Goal: Task Accomplishment & Management: Complete application form

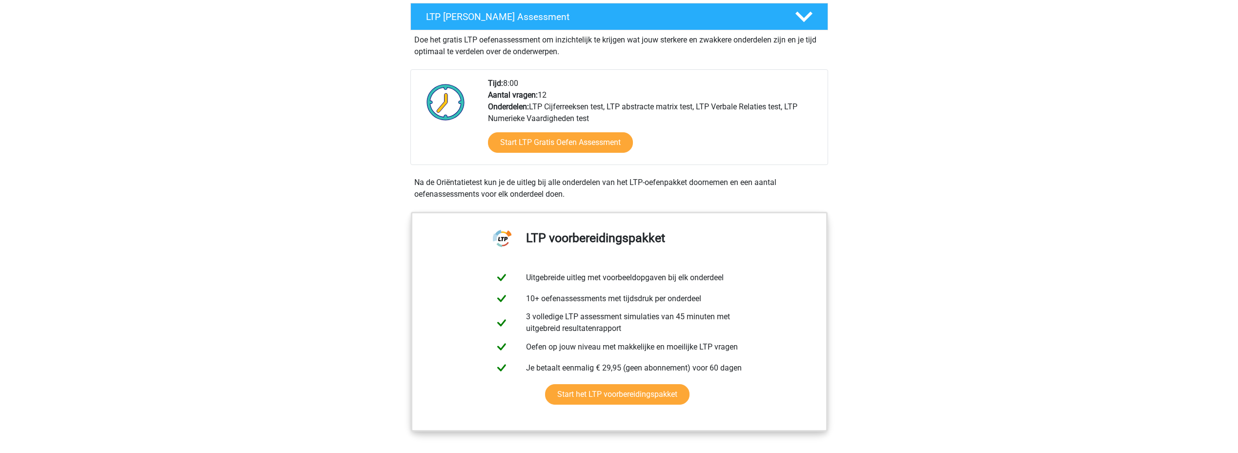
scroll to position [186, 0]
click at [524, 136] on link "Start LTP Gratis Oefen Assessment" at bounding box center [560, 141] width 167 height 23
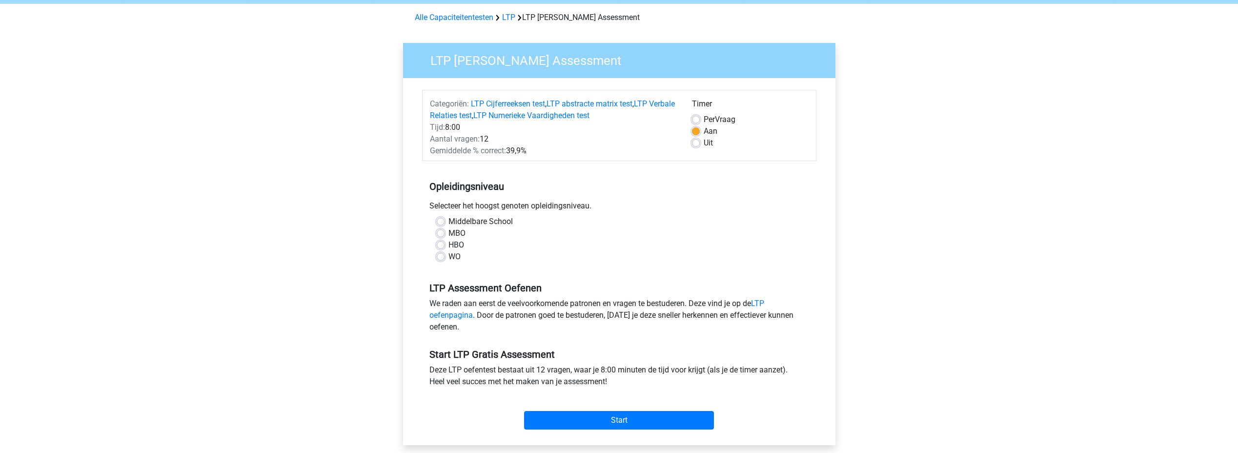
scroll to position [38, 0]
click at [439, 262] on div "WO" at bounding box center [619, 256] width 365 height 12
click at [439, 261] on div "WO" at bounding box center [619, 256] width 365 height 12
click at [449, 258] on label "WO" at bounding box center [455, 256] width 12 height 12
click at [439, 258] on input "WO" at bounding box center [441, 255] width 8 height 10
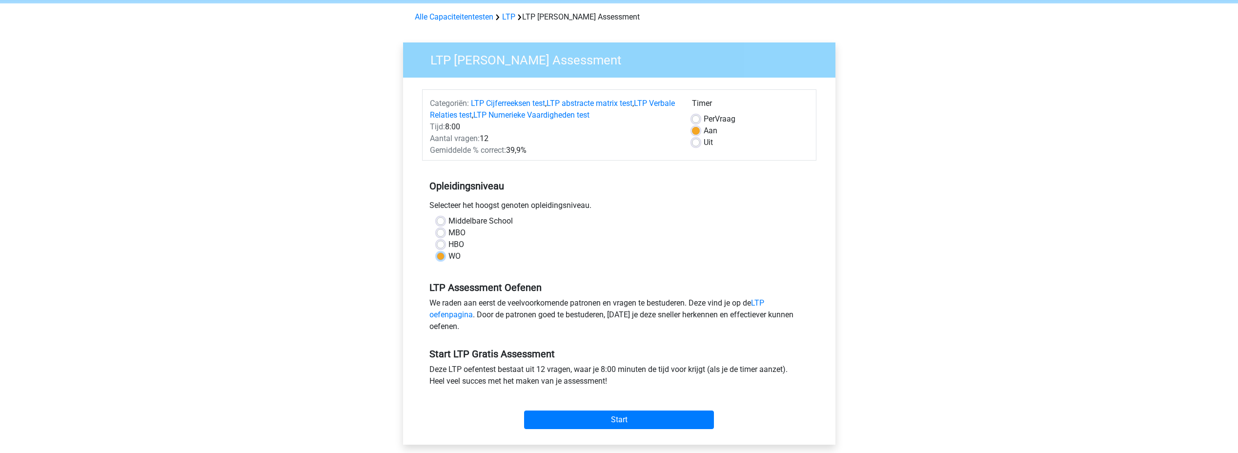
radio input "true"
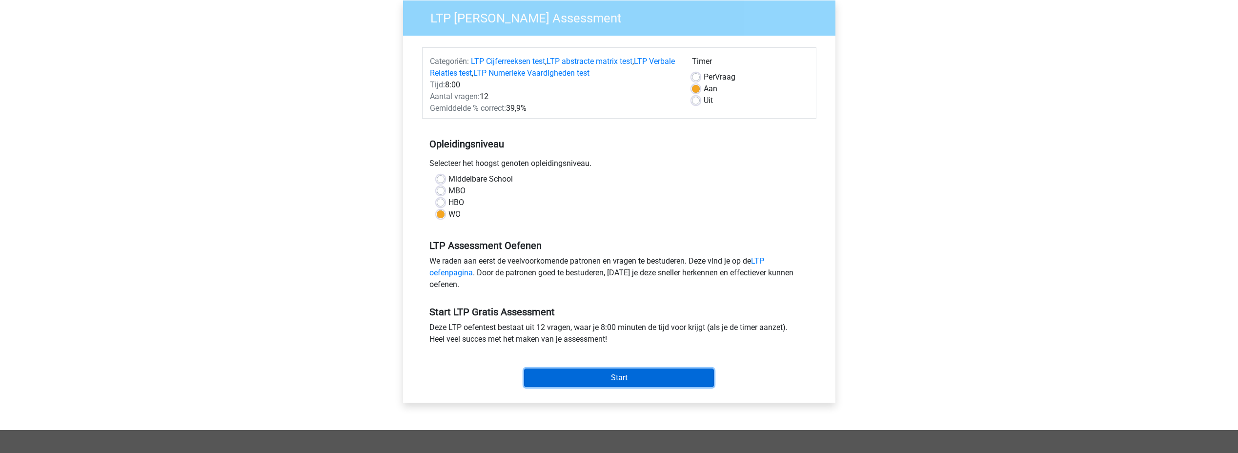
click at [589, 374] on input "Start" at bounding box center [619, 378] width 190 height 19
click at [665, 371] on input "Start" at bounding box center [619, 378] width 190 height 19
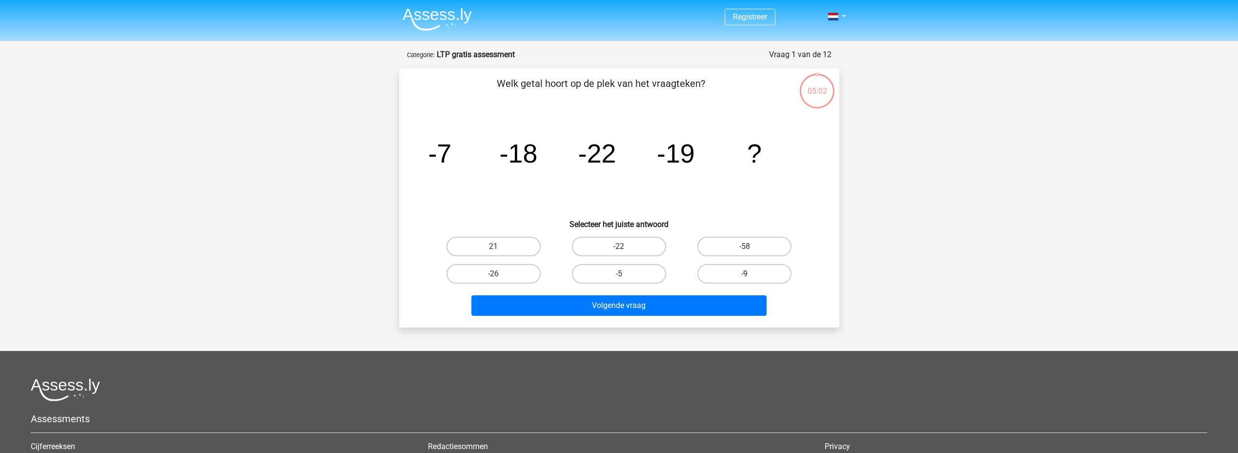
click at [719, 272] on label "-9" at bounding box center [744, 274] width 94 height 20
click at [745, 274] on input "-9" at bounding box center [748, 277] width 6 height 6
radio input "true"
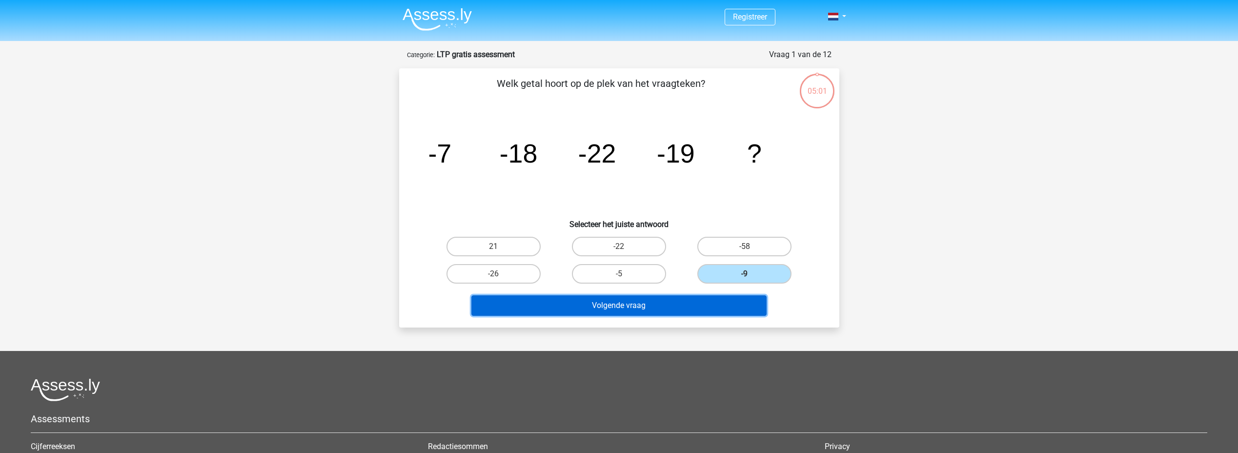
click at [636, 299] on button "Volgende vraag" at bounding box center [618, 305] width 295 height 20
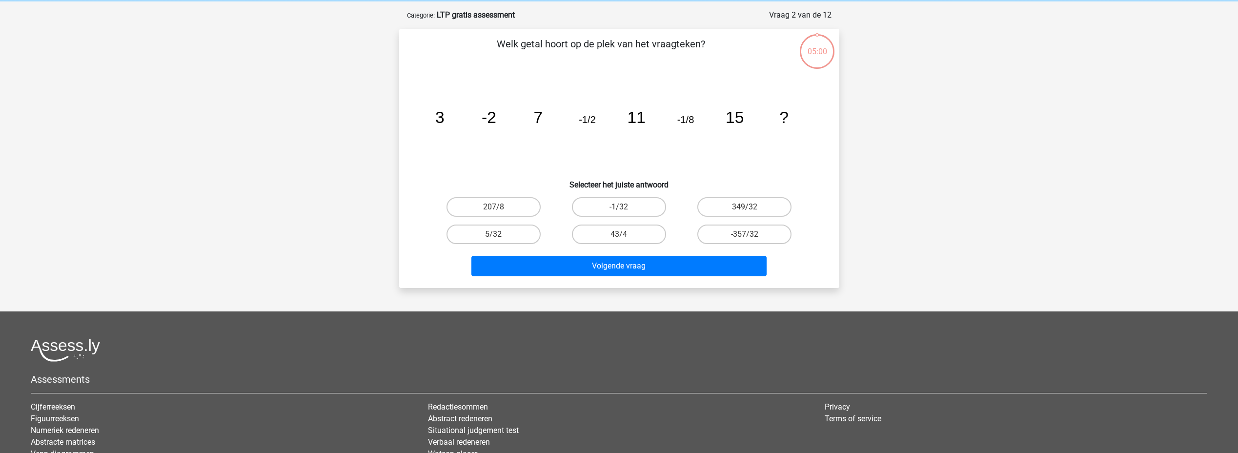
scroll to position [49, 0]
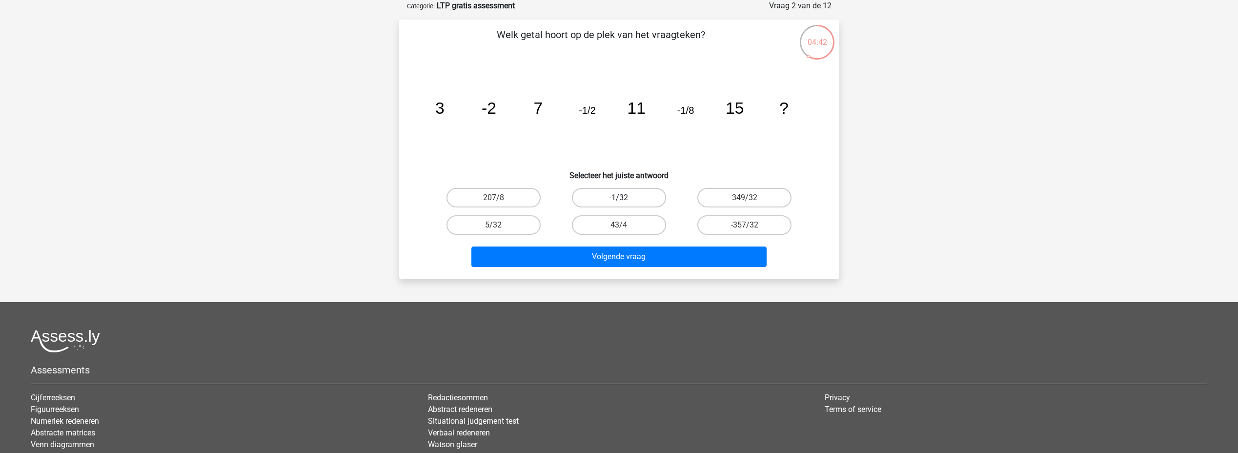
click at [635, 191] on label "-1/32" at bounding box center [619, 198] width 94 height 20
click at [625, 198] on input "-1/32" at bounding box center [622, 201] width 6 height 6
radio input "true"
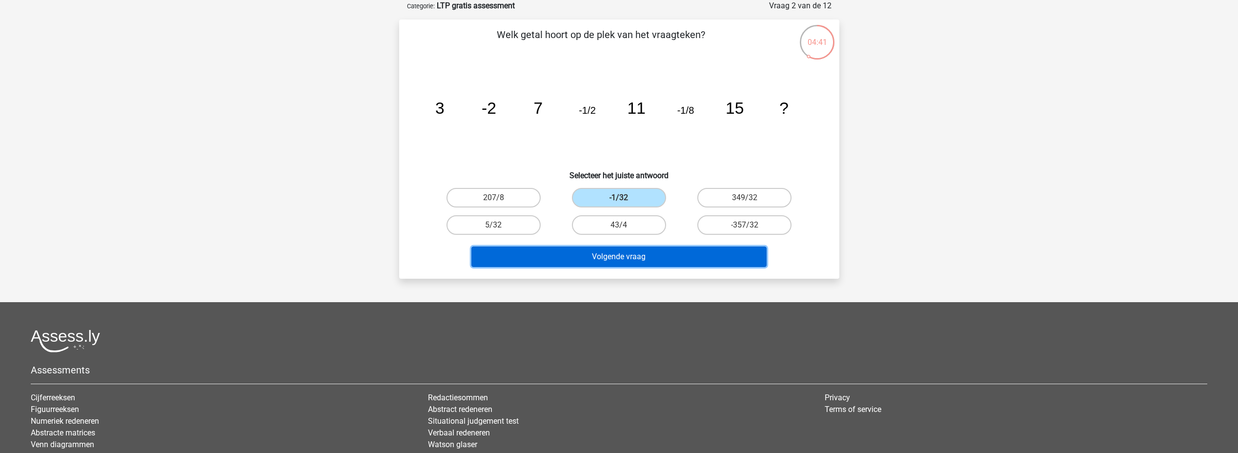
click at [612, 251] on button "Volgende vraag" at bounding box center [618, 256] width 295 height 20
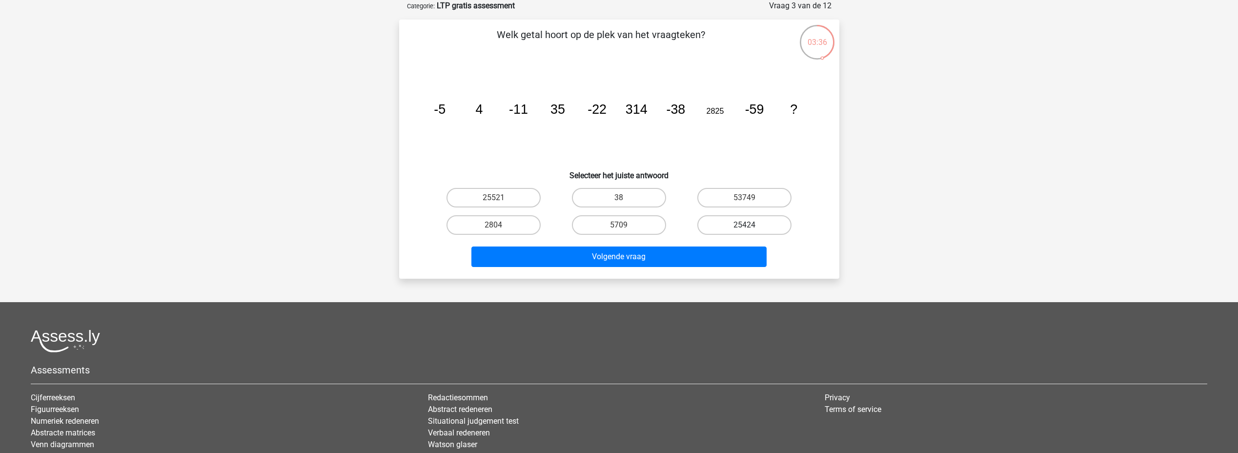
click at [735, 227] on label "25424" at bounding box center [744, 225] width 94 height 20
click at [745, 227] on input "25424" at bounding box center [748, 228] width 6 height 6
radio input "true"
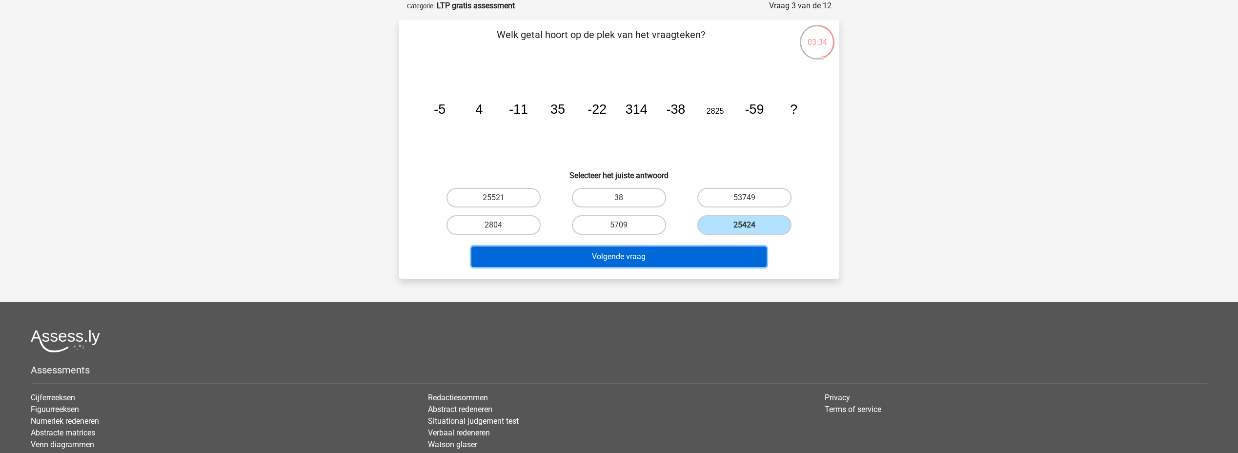
click at [675, 252] on button "Volgende vraag" at bounding box center [618, 256] width 295 height 20
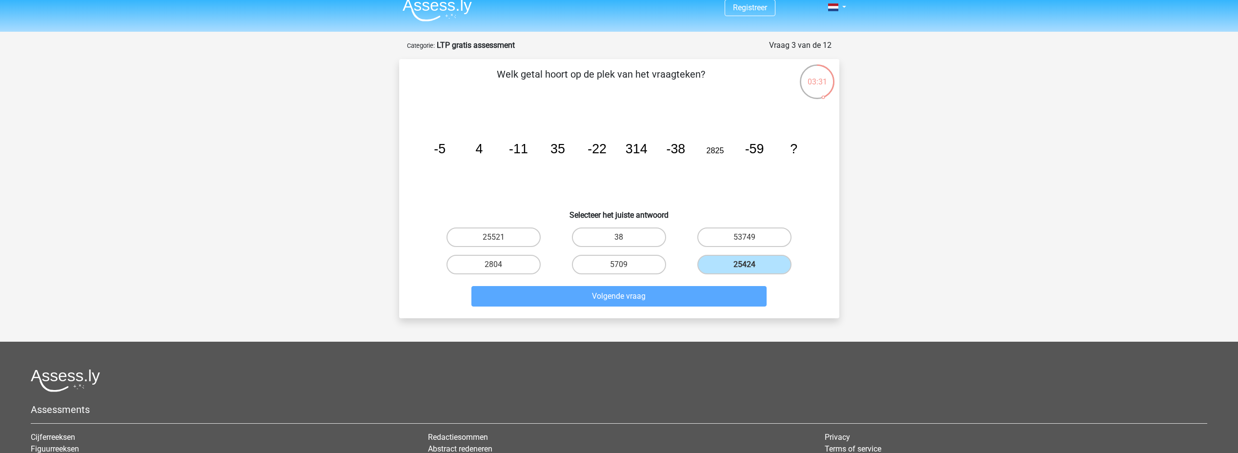
scroll to position [7, 0]
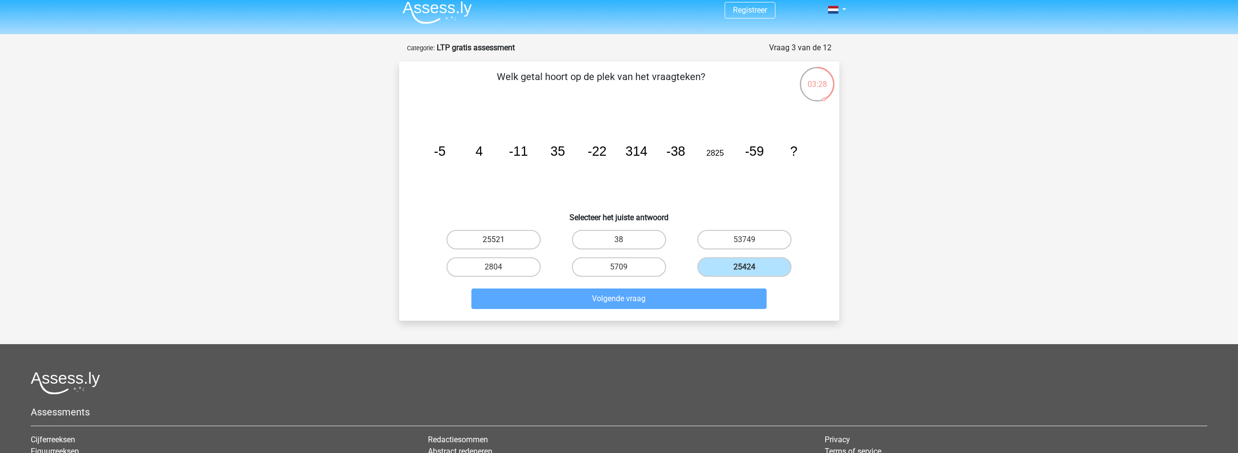
click at [506, 239] on label "25521" at bounding box center [494, 240] width 94 height 20
click at [500, 240] on input "25521" at bounding box center [496, 243] width 6 height 6
radio input "true"
click at [511, 268] on label "2804" at bounding box center [494, 267] width 94 height 20
click at [500, 268] on input "2804" at bounding box center [496, 270] width 6 height 6
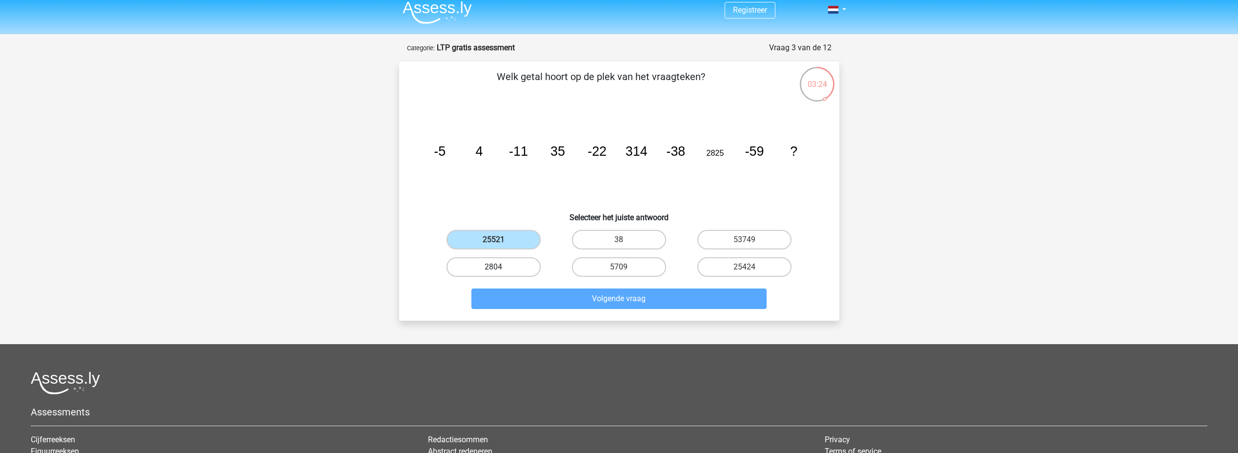
radio input "true"
click at [598, 270] on label "5709" at bounding box center [619, 267] width 94 height 20
click at [619, 270] on input "5709" at bounding box center [622, 270] width 6 height 6
radio input "true"
click at [737, 240] on label "53749" at bounding box center [744, 240] width 94 height 20
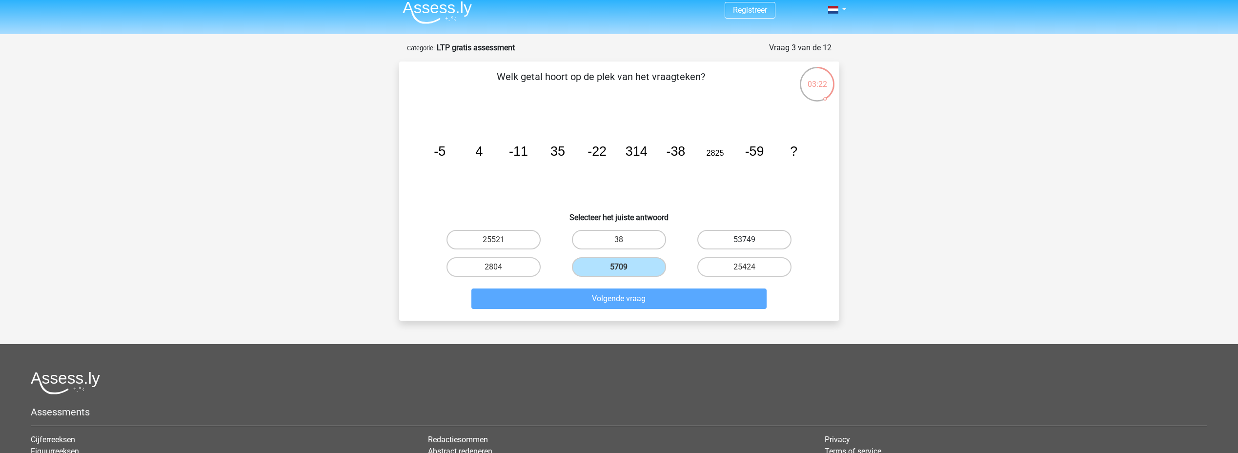
click at [745, 240] on input "53749" at bounding box center [748, 243] width 6 height 6
radio input "true"
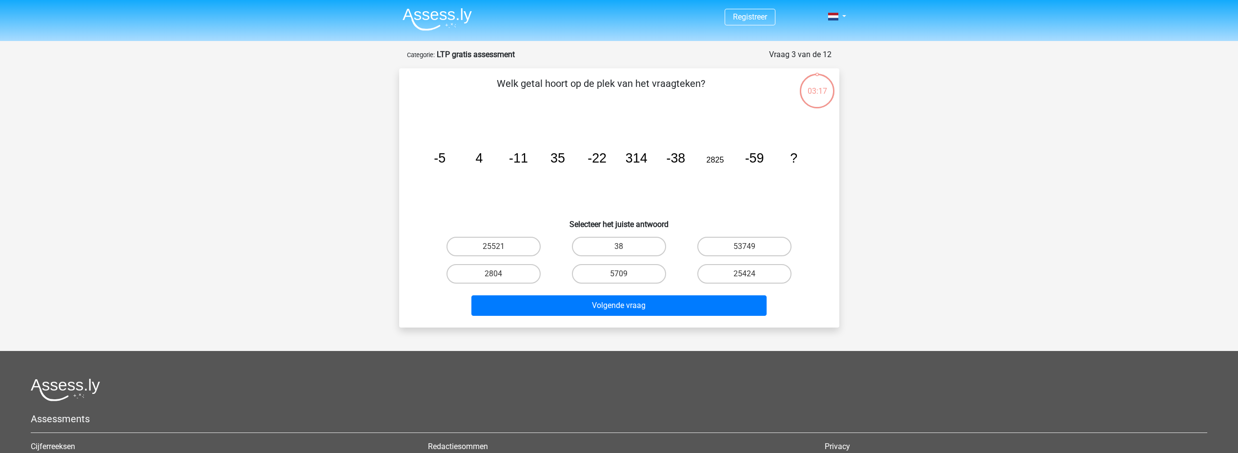
scroll to position [7, 0]
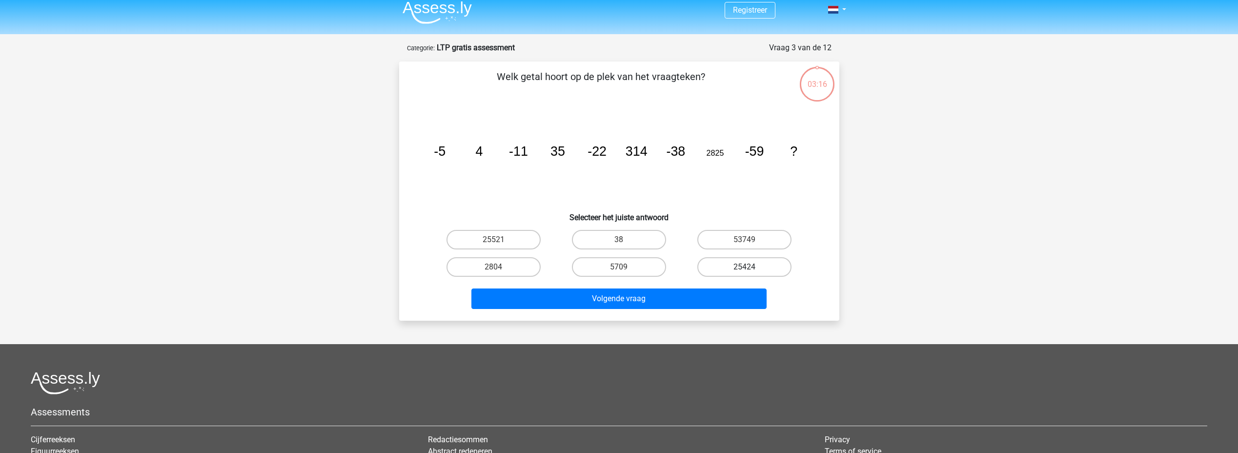
click at [723, 274] on label "25424" at bounding box center [744, 267] width 94 height 20
click at [745, 273] on input "25424" at bounding box center [748, 270] width 6 height 6
radio input "true"
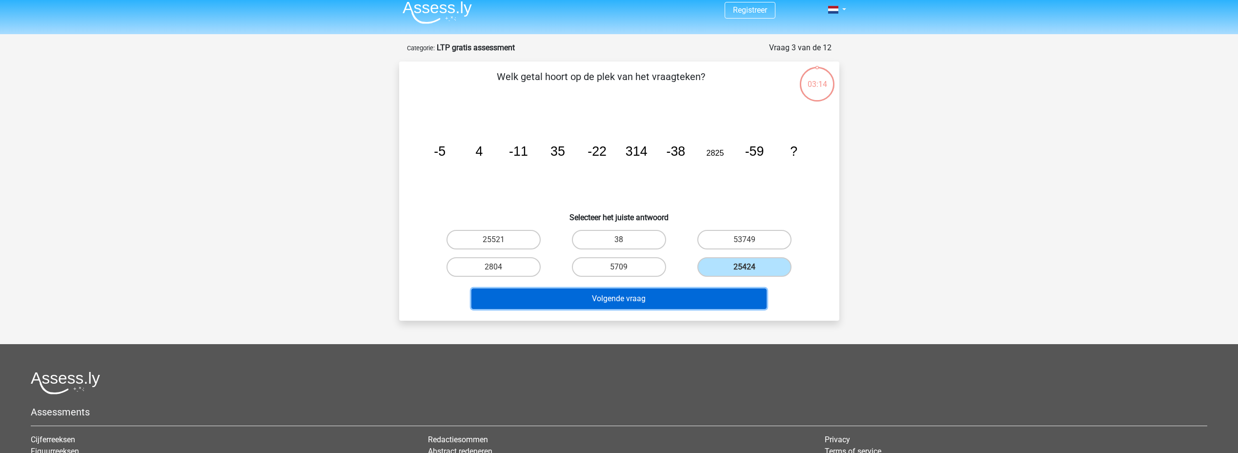
click at [668, 290] on button "Volgende vraag" at bounding box center [618, 298] width 295 height 20
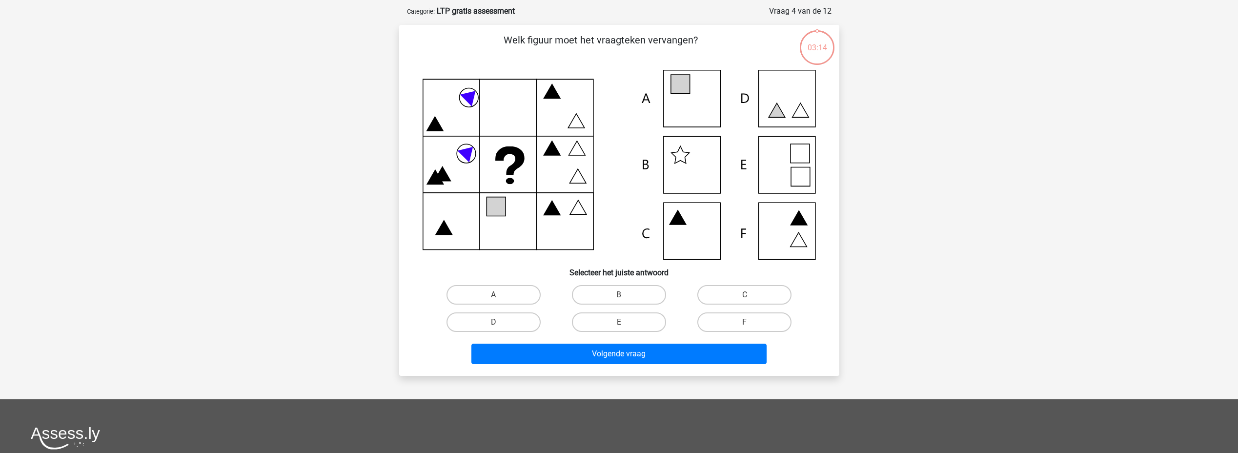
scroll to position [49, 0]
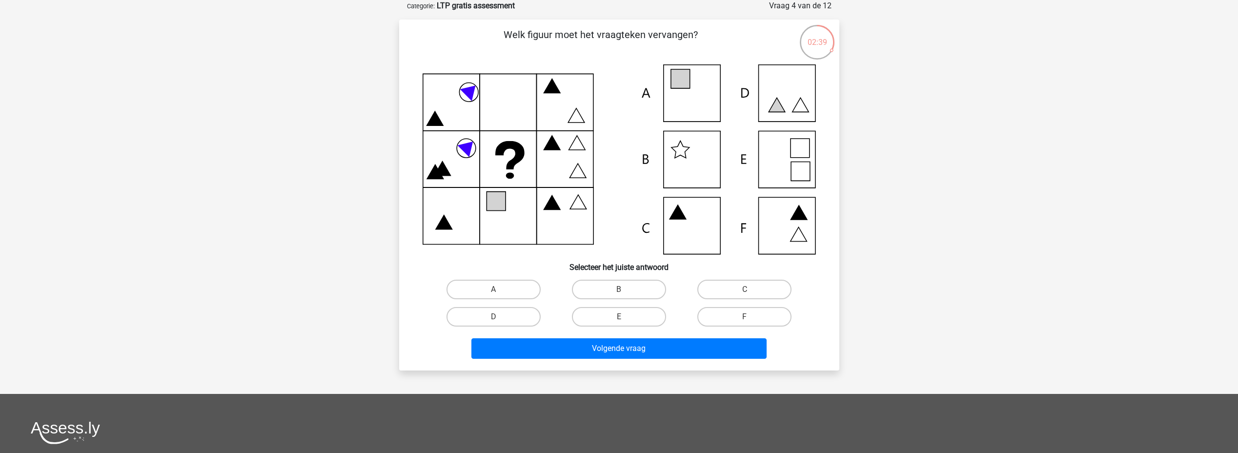
click at [700, 95] on icon at bounding box center [619, 159] width 393 height 190
click at [501, 287] on label "A" at bounding box center [494, 290] width 94 height 20
click at [500, 289] on input "A" at bounding box center [496, 292] width 6 height 6
radio input "true"
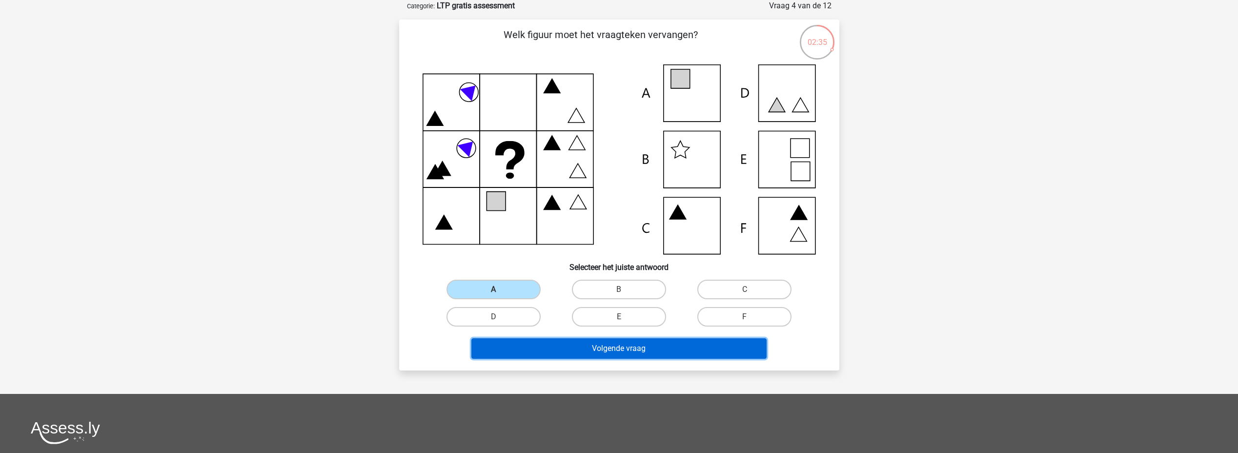
click at [611, 351] on button "Volgende vraag" at bounding box center [618, 348] width 295 height 20
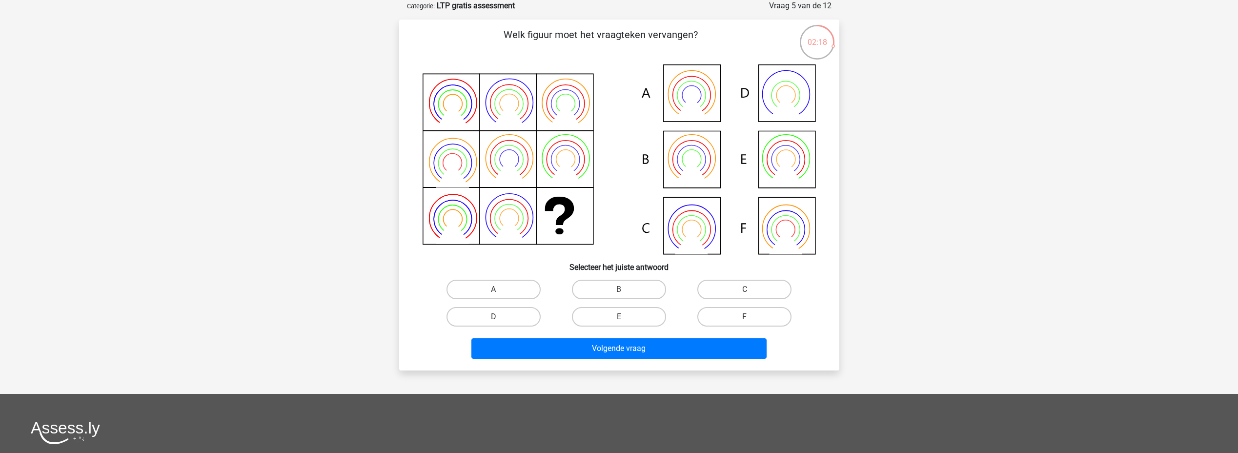
click at [842, 322] on div "02:18 Vraag 5 van de 12 Categorie: LTP gratis assessment Welk figuur moet het v…" at bounding box center [619, 185] width 456 height 370
click at [710, 215] on icon at bounding box center [619, 159] width 393 height 190
click at [732, 288] on label "C" at bounding box center [744, 290] width 94 height 20
click at [745, 289] on input "C" at bounding box center [748, 292] width 6 height 6
radio input "true"
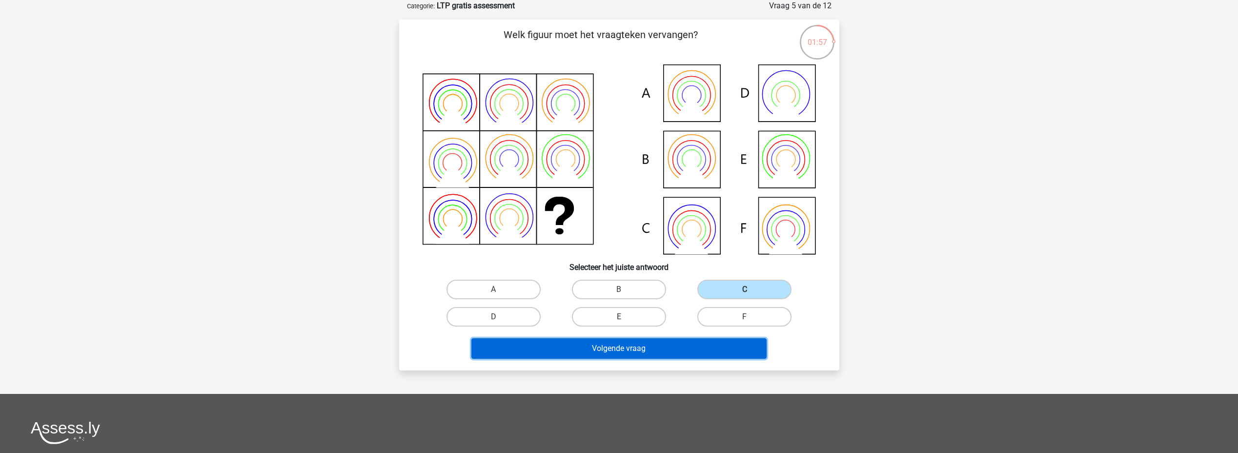
click at [648, 347] on button "Volgende vraag" at bounding box center [618, 348] width 295 height 20
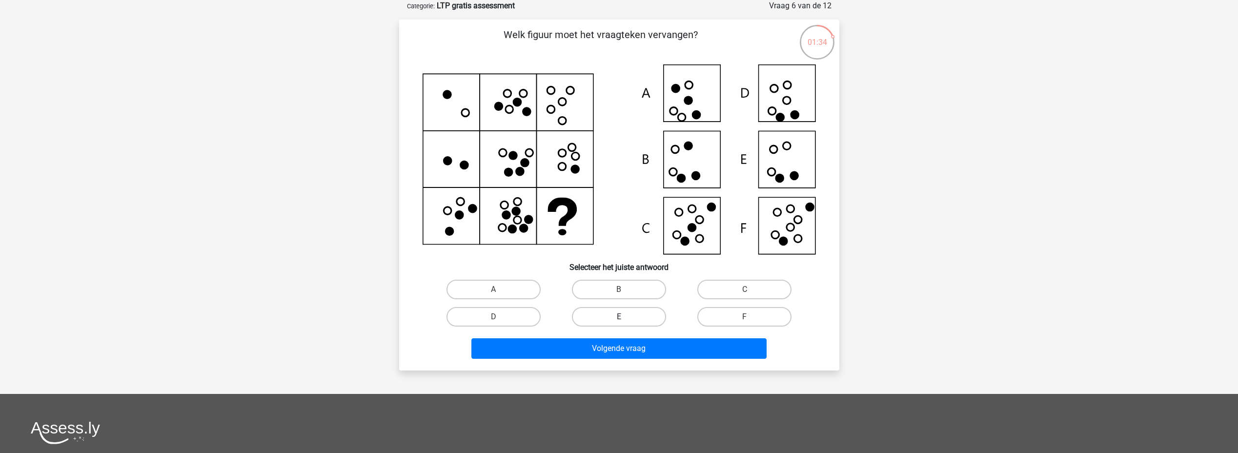
click at [636, 312] on label "E" at bounding box center [619, 317] width 94 height 20
click at [625, 317] on input "E" at bounding box center [622, 320] width 6 height 6
radio input "true"
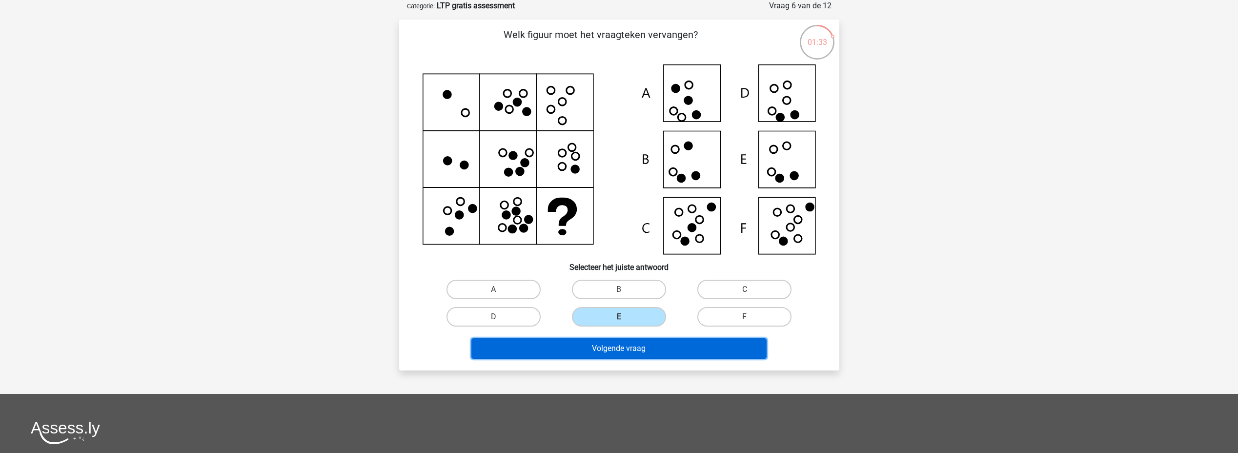
click at [625, 347] on button "Volgende vraag" at bounding box center [618, 348] width 295 height 20
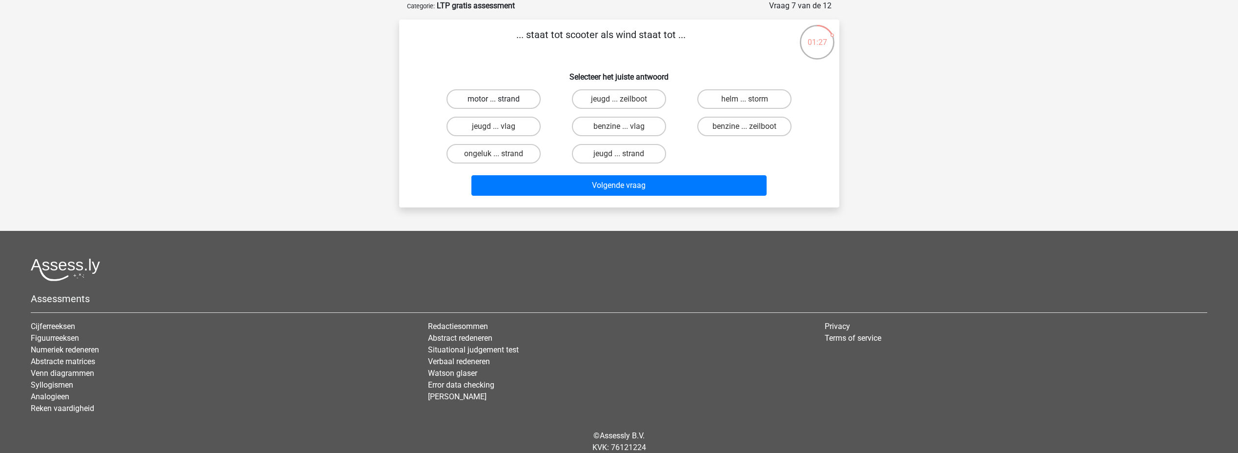
click at [502, 97] on label "motor ... strand" at bounding box center [494, 99] width 94 height 20
click at [500, 99] on input "motor ... strand" at bounding box center [496, 102] width 6 height 6
radio input "true"
click at [593, 125] on label "benzine ... vlag" at bounding box center [619, 127] width 94 height 20
click at [619, 126] on input "benzine ... vlag" at bounding box center [622, 129] width 6 height 6
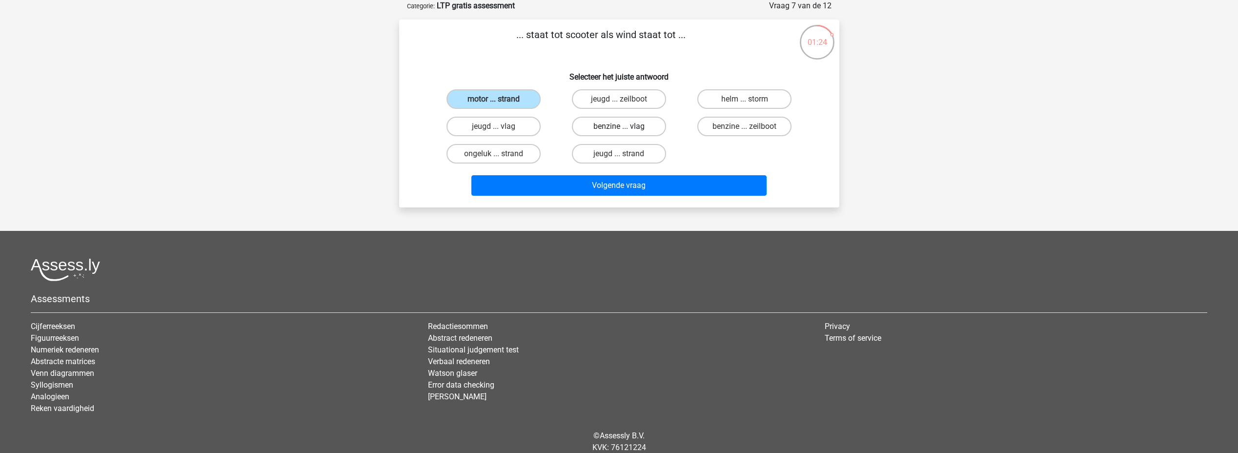
radio input "true"
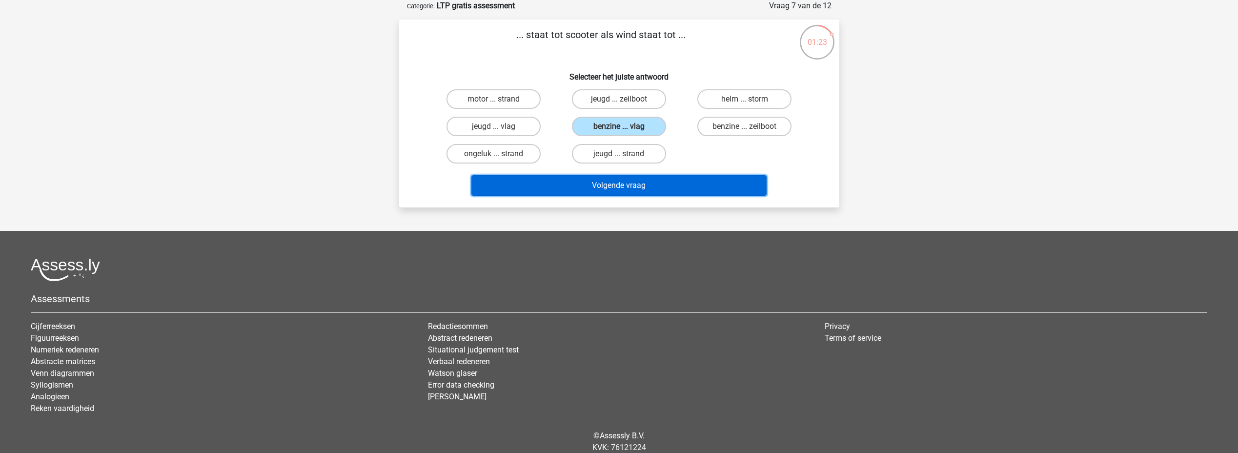
click at [591, 183] on button "Volgende vraag" at bounding box center [618, 185] width 295 height 20
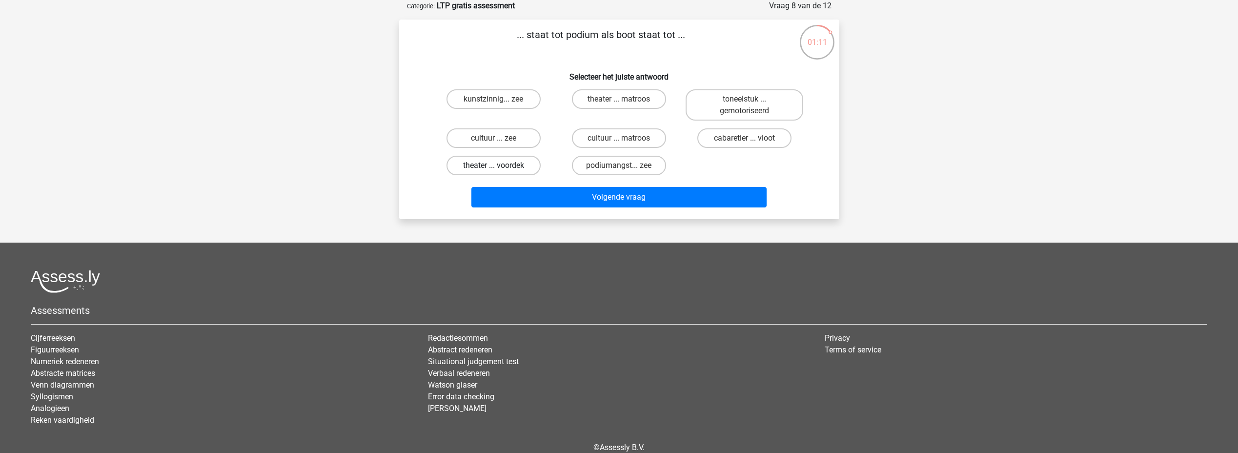
click at [498, 173] on label "theater ... voordek" at bounding box center [494, 166] width 94 height 20
click at [498, 172] on input "theater ... voordek" at bounding box center [496, 168] width 6 height 6
radio input "true"
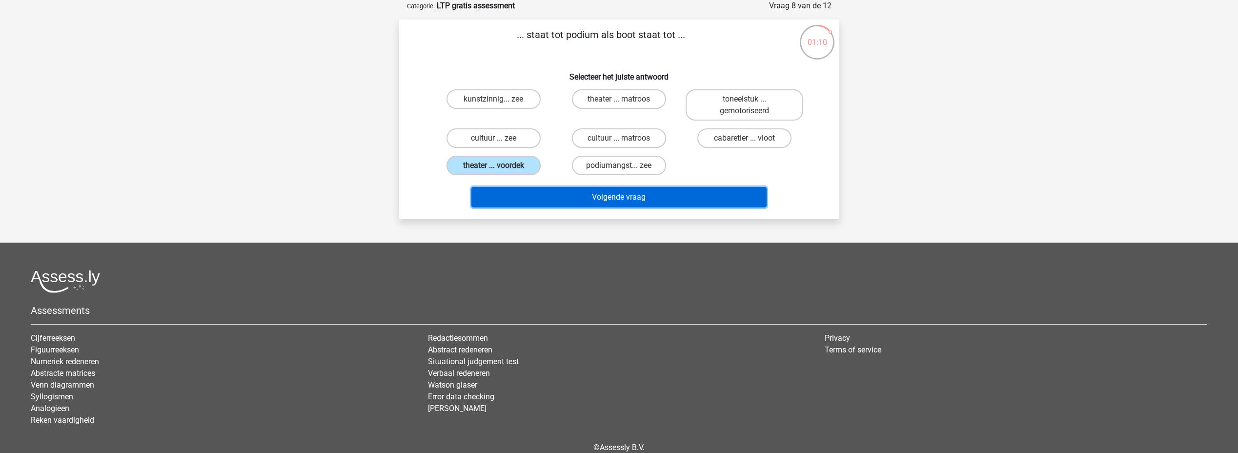
click at [548, 204] on button "Volgende vraag" at bounding box center [618, 197] width 295 height 20
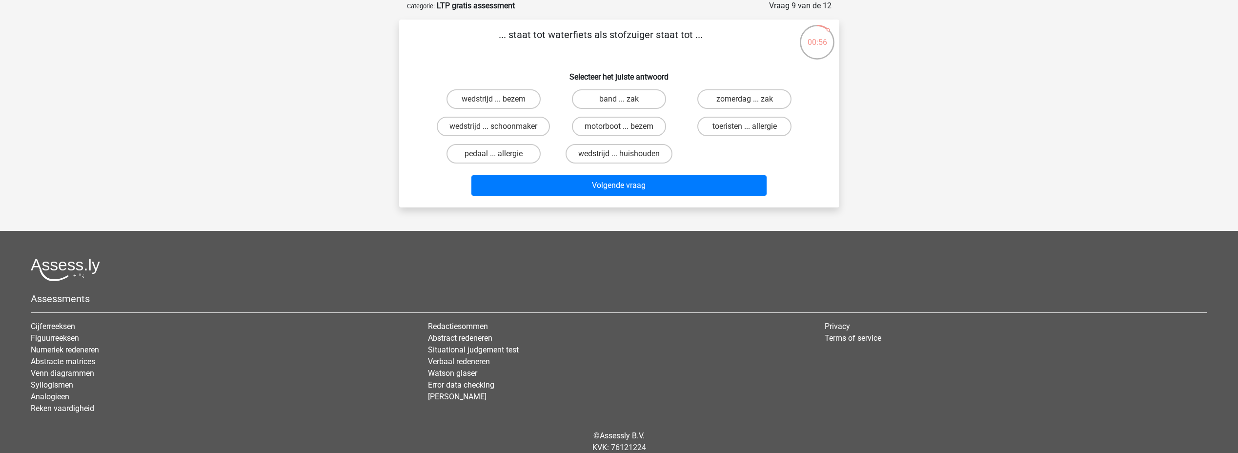
click at [702, 151] on div "wedstrijd ... bezem band ... zak zomerdag ... zak wedstrijd ... schoonmaker mot…" at bounding box center [619, 126] width 377 height 82
click at [733, 104] on label "zomerdag ... zak" at bounding box center [744, 99] width 94 height 20
click at [745, 104] on input "zomerdag ... zak" at bounding box center [748, 102] width 6 height 6
radio input "true"
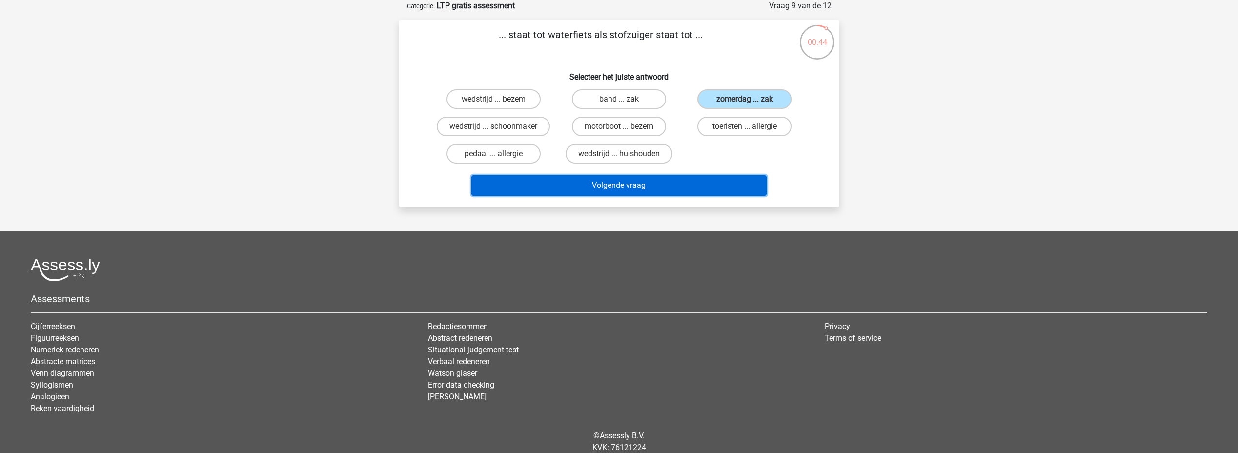
click at [671, 189] on button "Volgende vraag" at bounding box center [618, 185] width 295 height 20
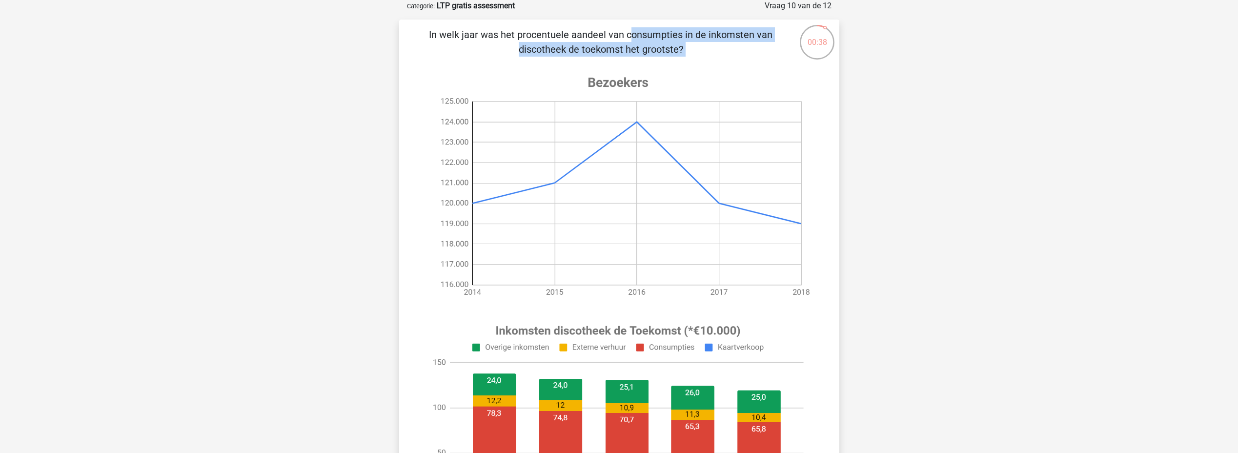
drag, startPoint x: 428, startPoint y: 37, endPoint x: 663, endPoint y: 71, distance: 238.1
click at [663, 71] on div "In welk jaar was het procentuele aandeel van consumpties in de inkomsten van di…" at bounding box center [619, 328] width 432 height 602
click at [502, 59] on div "In welk jaar was het procentuele aandeel van consumpties in de inkomsten van di…" at bounding box center [619, 328] width 432 height 602
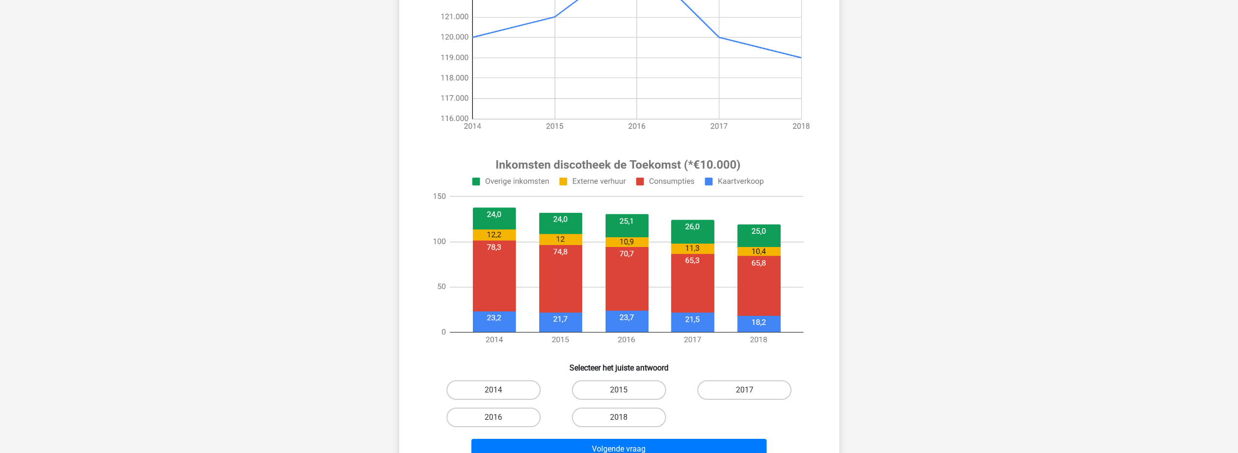
scroll to position [216, 0]
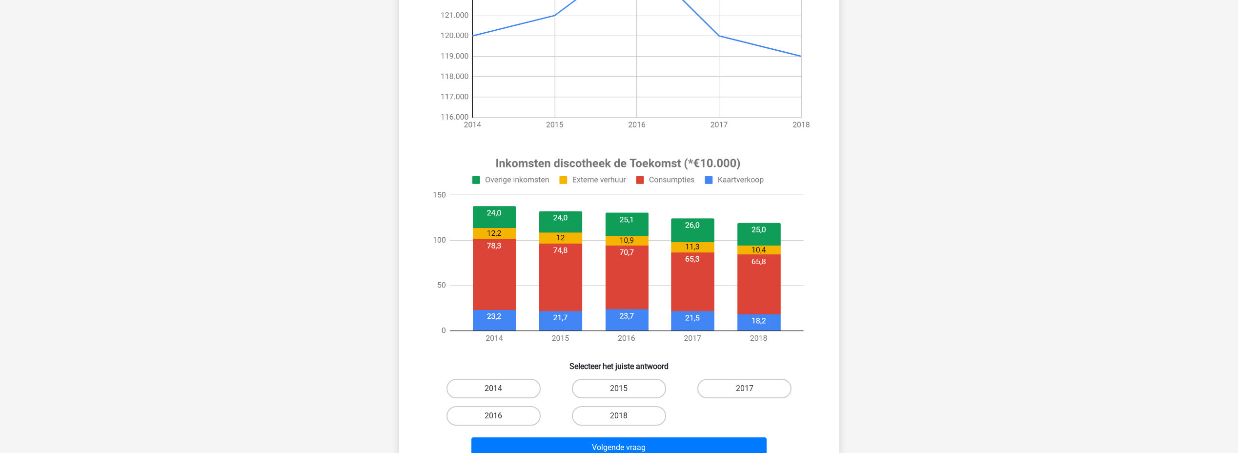
click at [509, 388] on label "2014" at bounding box center [494, 389] width 94 height 20
click at [500, 389] on input "2014" at bounding box center [496, 392] width 6 height 6
radio input "true"
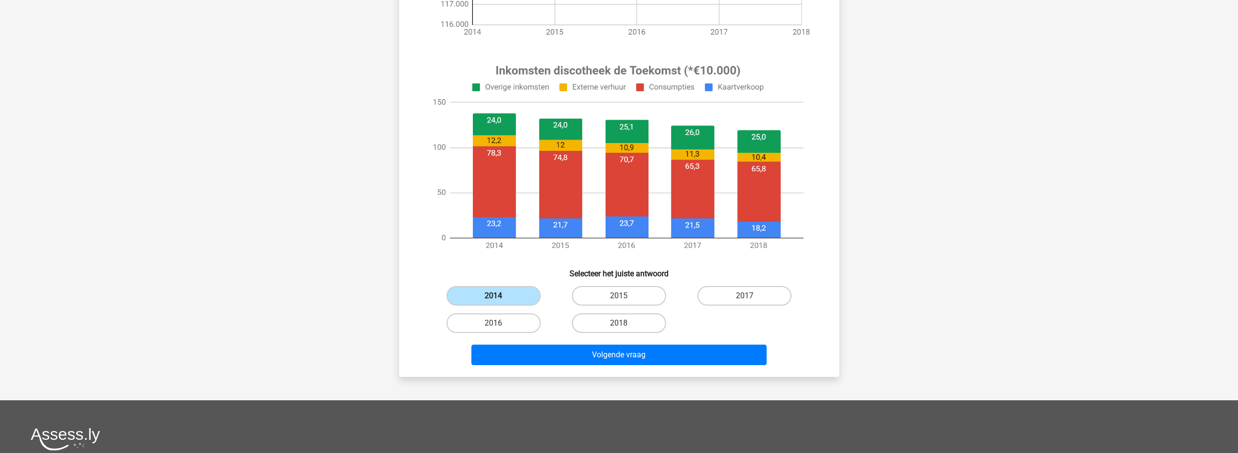
scroll to position [309, 0]
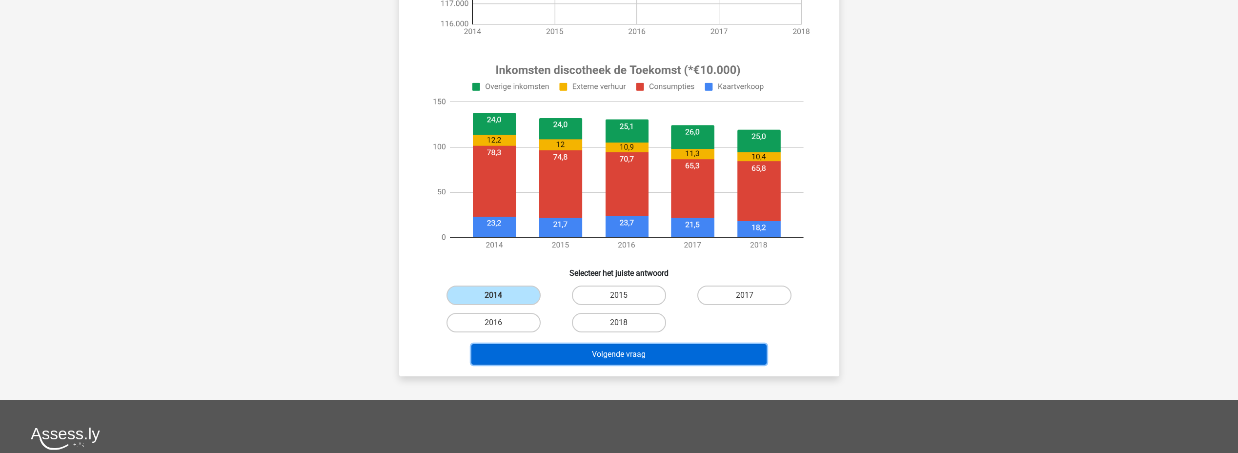
click at [582, 361] on button "Volgende vraag" at bounding box center [618, 354] width 295 height 20
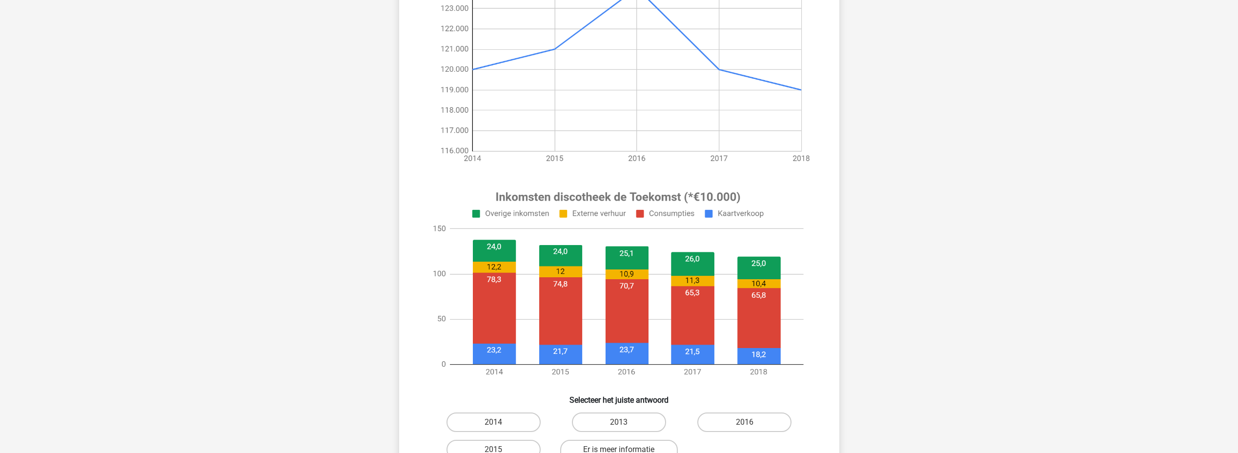
scroll to position [259, 0]
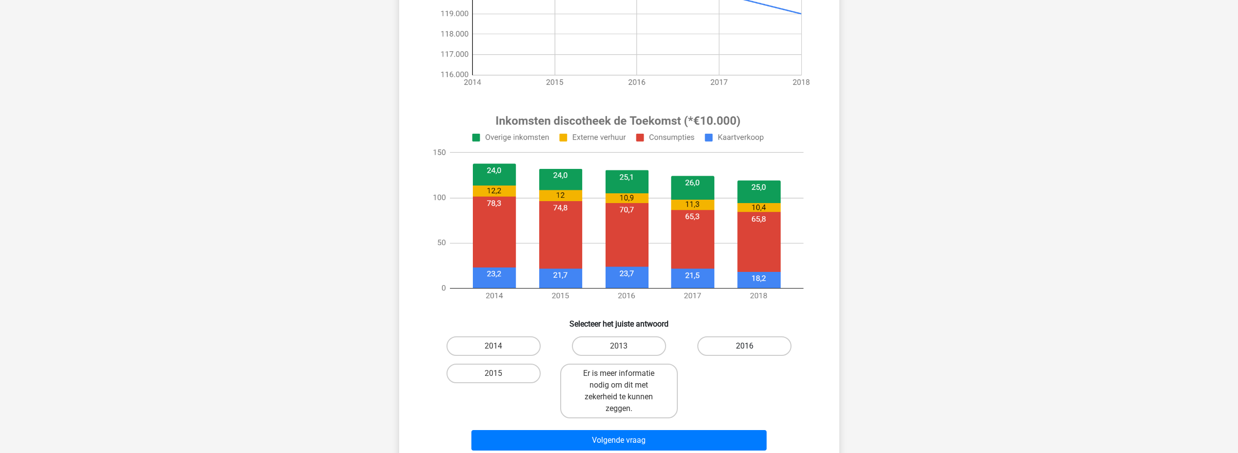
click at [723, 345] on label "2016" at bounding box center [744, 346] width 94 height 20
click at [745, 346] on input "2016" at bounding box center [748, 349] width 6 height 6
radio input "true"
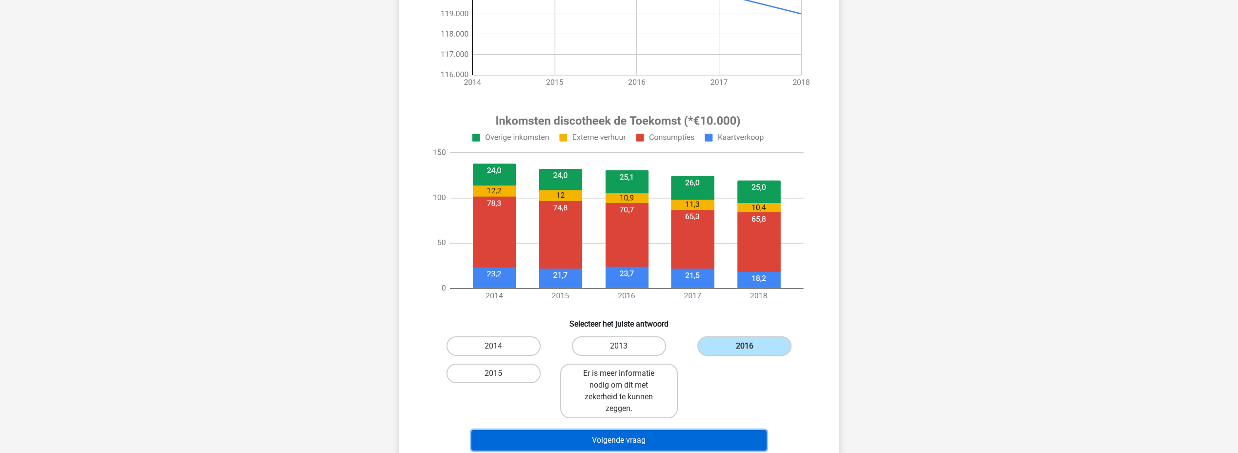
click at [622, 438] on button "Volgende vraag" at bounding box center [618, 440] width 295 height 20
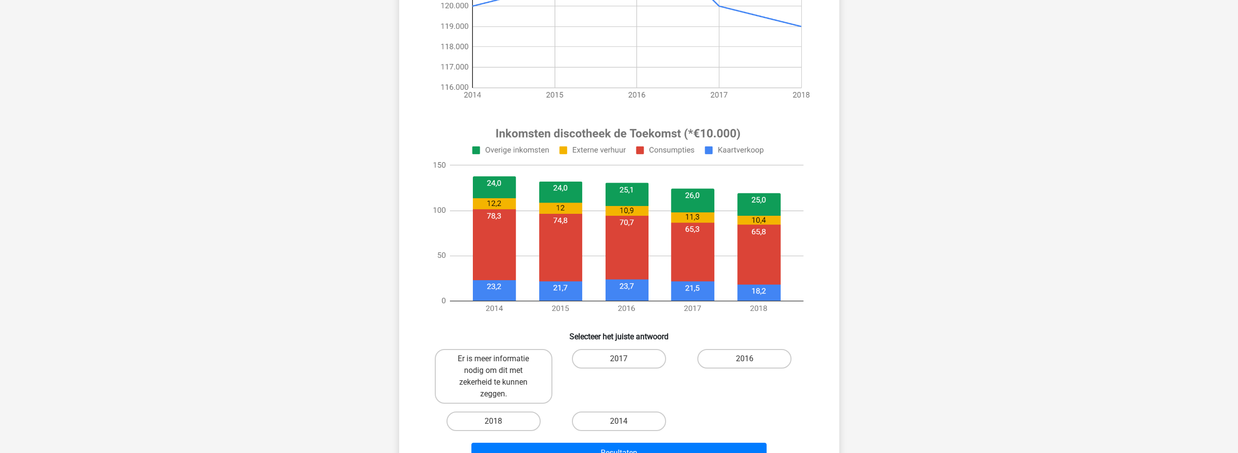
scroll to position [246, 0]
click at [509, 386] on label "Er is meer informatie nodig om dit met zekerheid te kunnen zeggen." at bounding box center [494, 375] width 118 height 55
click at [500, 365] on input "Er is meer informatie nodig om dit met zekerheid te kunnen zeggen." at bounding box center [496, 361] width 6 height 6
radio input "true"
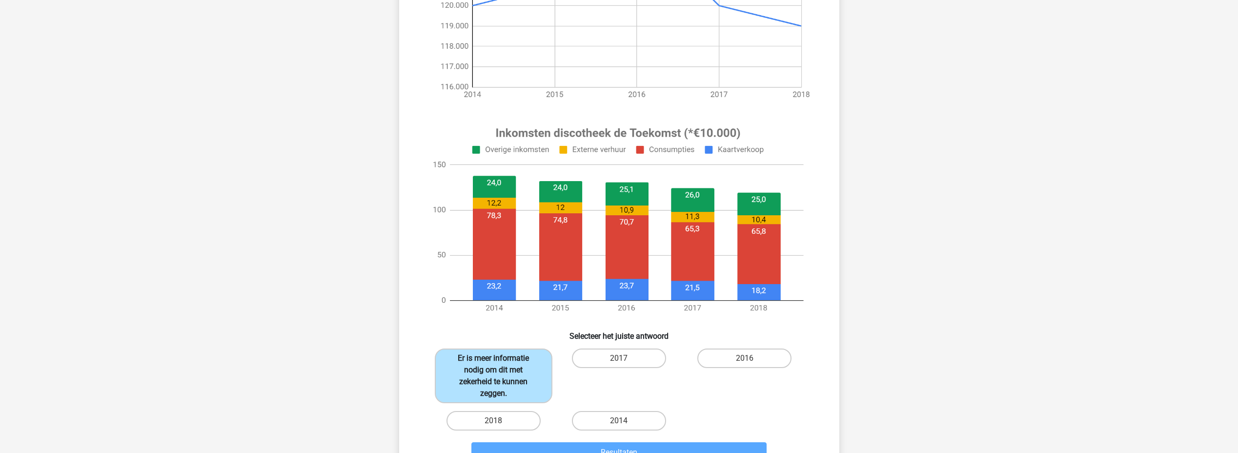
scroll to position [305, 0]
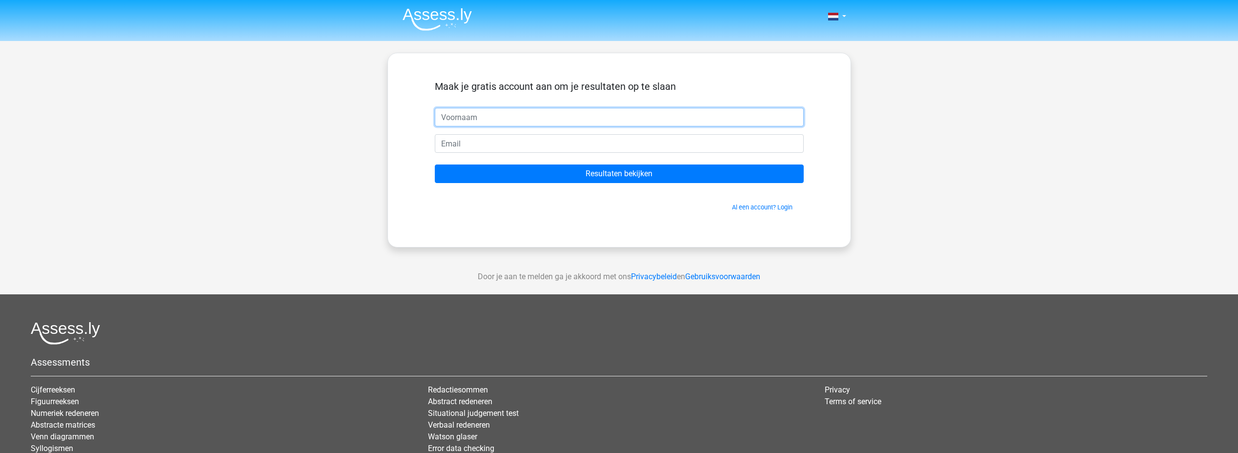
click at [481, 116] on input "text" at bounding box center [619, 117] width 369 height 19
type input "Michiel"
click at [485, 143] on input "email" at bounding box center [619, 143] width 369 height 19
type input "m.r.1996@live.nl"
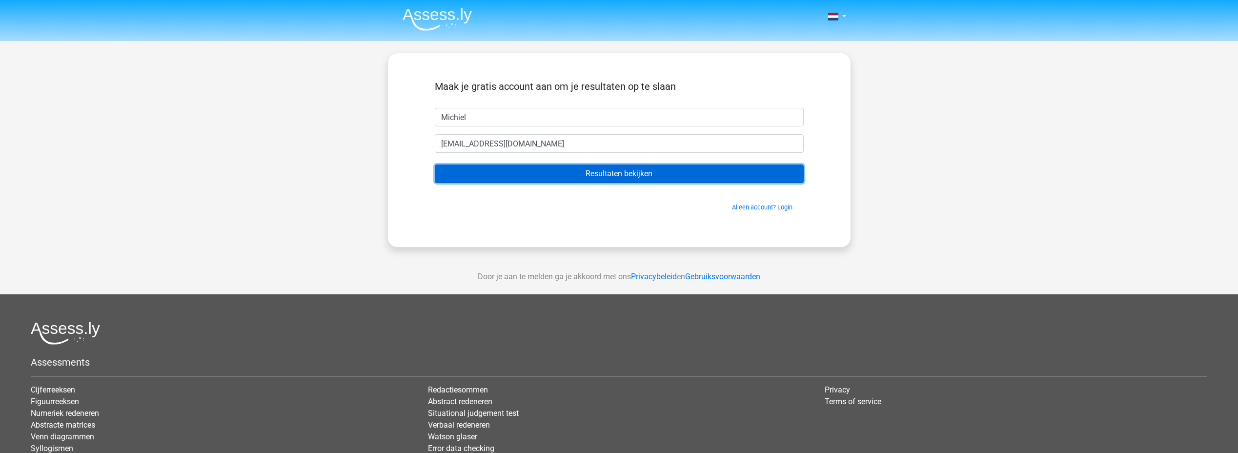
click at [526, 171] on input "Resultaten bekijken" at bounding box center [619, 173] width 369 height 19
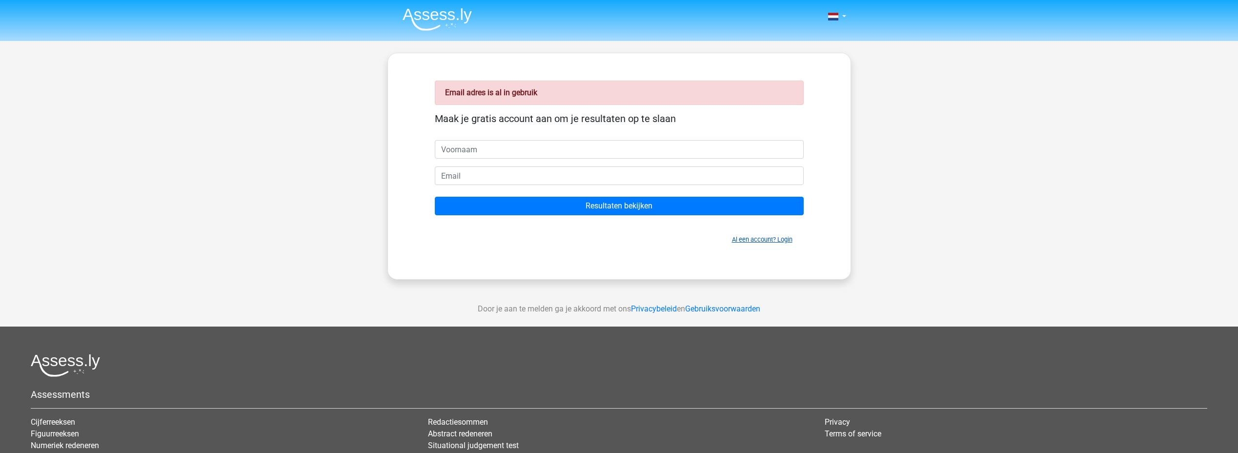
click at [768, 239] on link "Al een account? Login" at bounding box center [762, 239] width 61 height 7
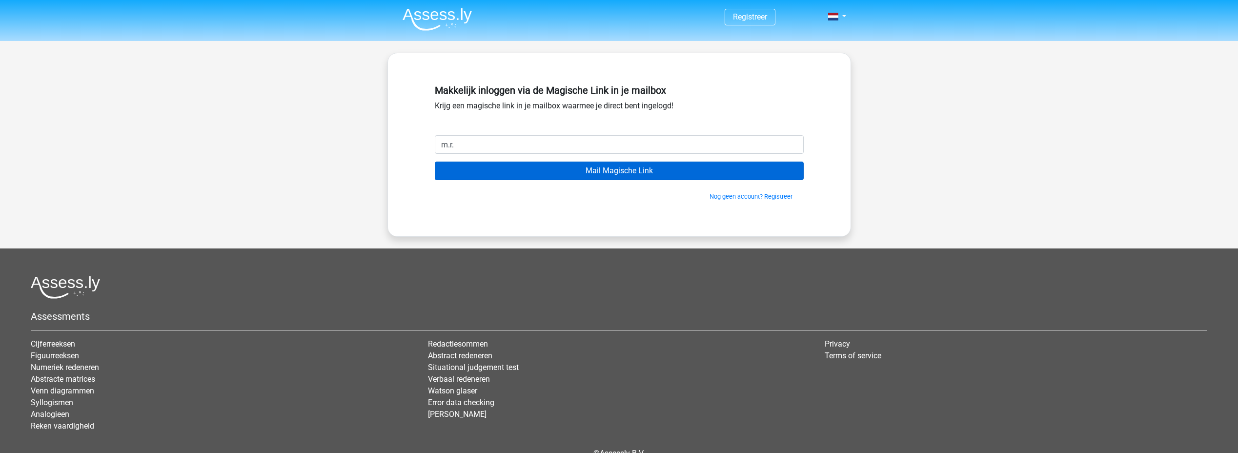
type input "[EMAIL_ADDRESS][DOMAIN_NAME]"
click at [580, 173] on input "Mail Magische Link" at bounding box center [619, 171] width 369 height 19
